Goal: Task Accomplishment & Management: Complete application form

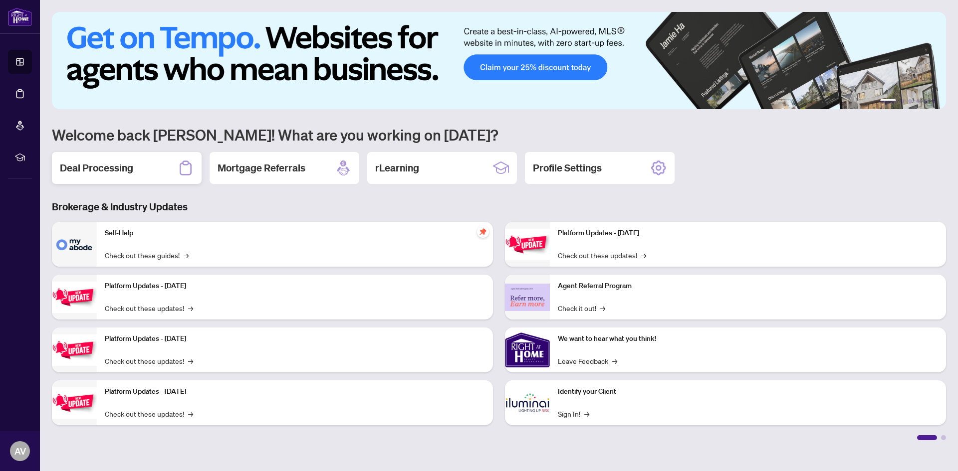
click at [96, 165] on h2 "Deal Processing" at bounding box center [96, 168] width 73 height 14
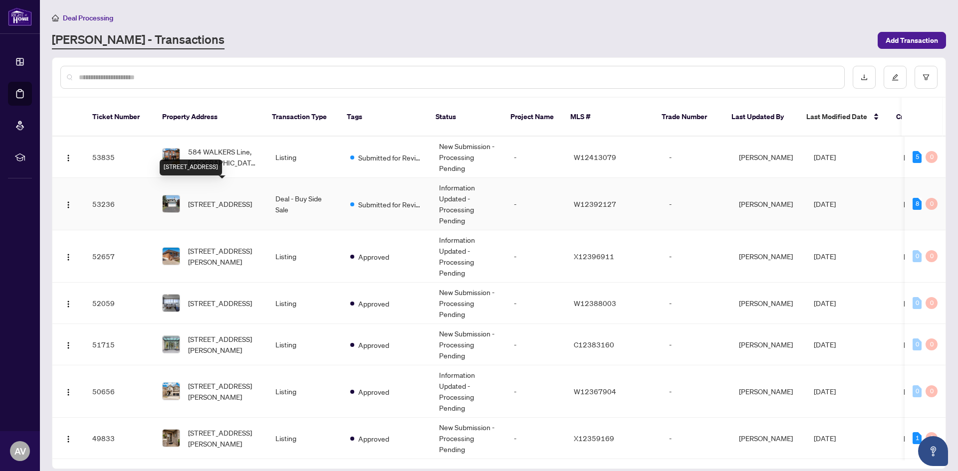
click at [229, 199] on span "[STREET_ADDRESS]" at bounding box center [220, 204] width 64 height 11
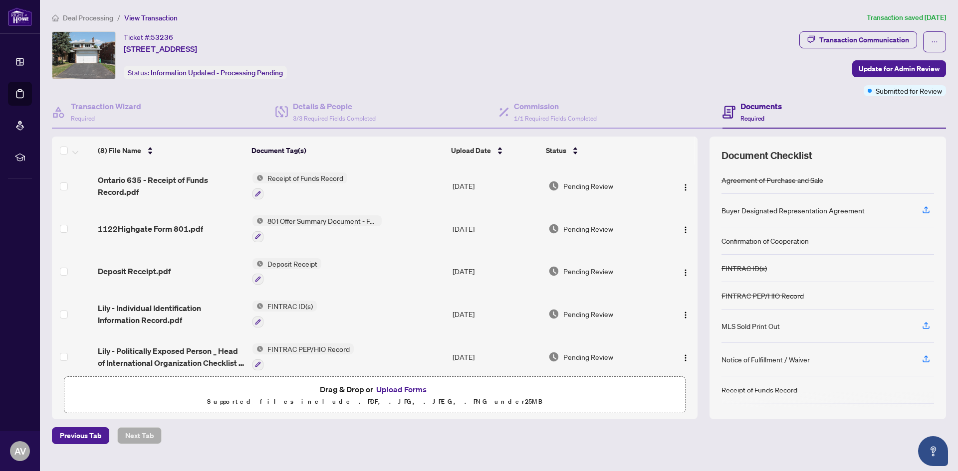
click at [401, 387] on button "Upload Forms" at bounding box center [401, 389] width 56 height 13
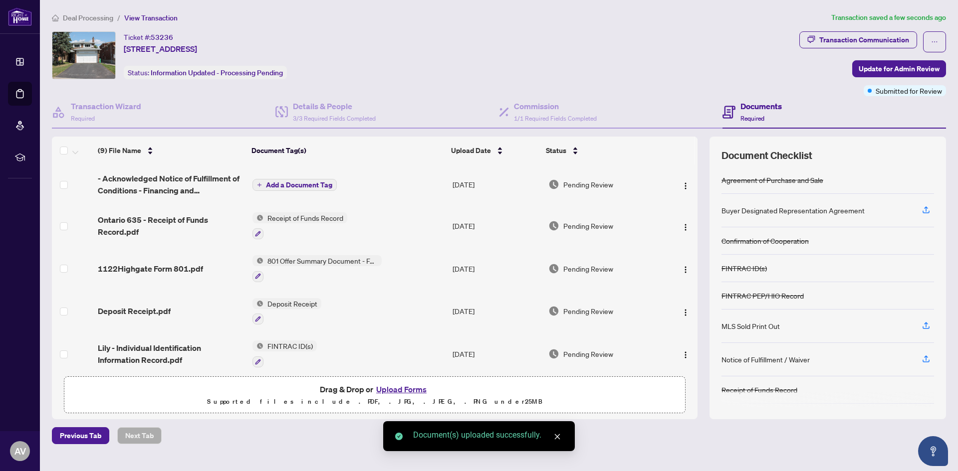
click at [310, 185] on span "Add a Document Tag" at bounding box center [299, 185] width 66 height 7
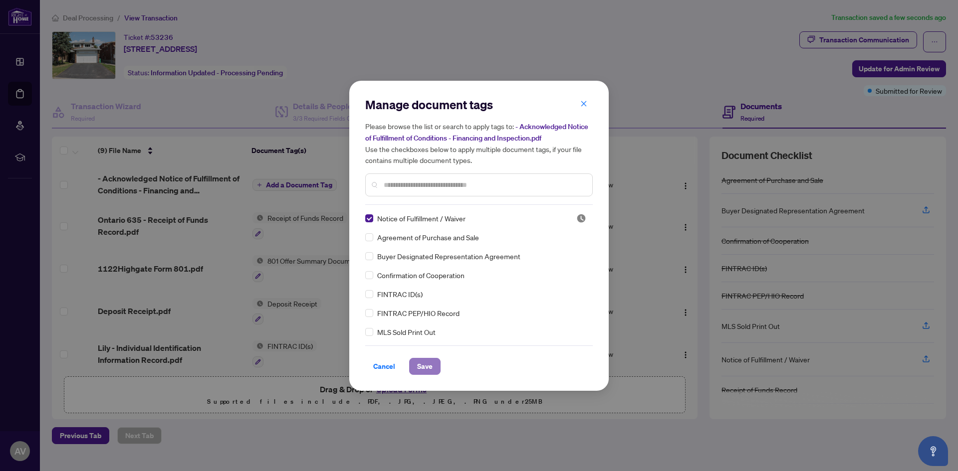
click at [421, 365] on span "Save" at bounding box center [424, 367] width 15 height 16
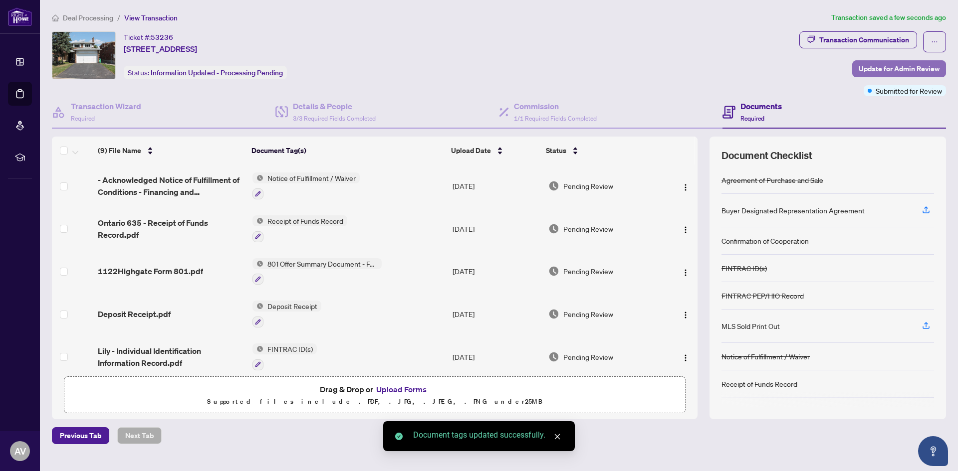
click at [911, 65] on span "Update for Admin Review" at bounding box center [899, 69] width 81 height 16
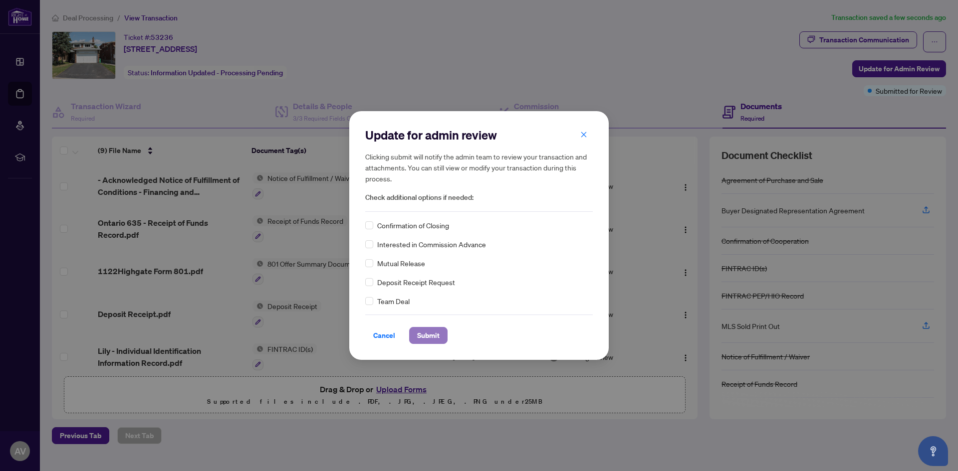
click at [430, 341] on span "Submit" at bounding box center [428, 336] width 22 height 16
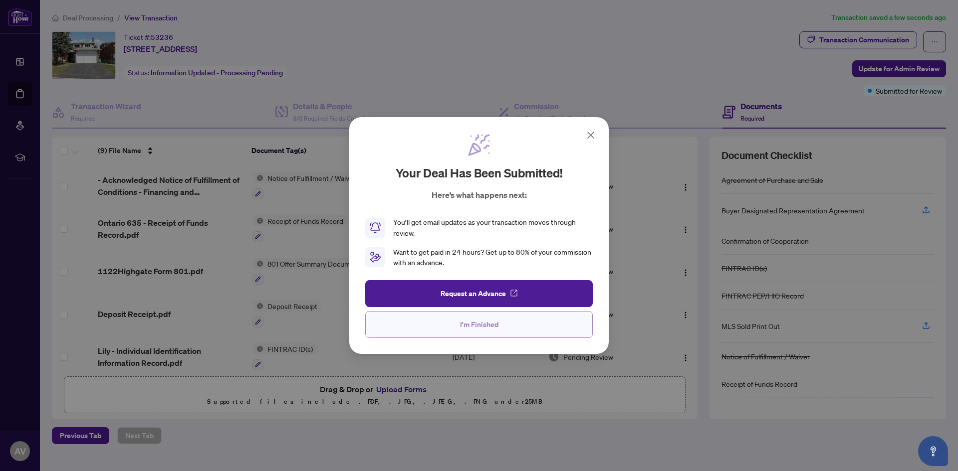
click at [476, 326] on span "I'm Finished" at bounding box center [479, 325] width 38 height 16
